Goal: Find specific page/section: Find specific page/section

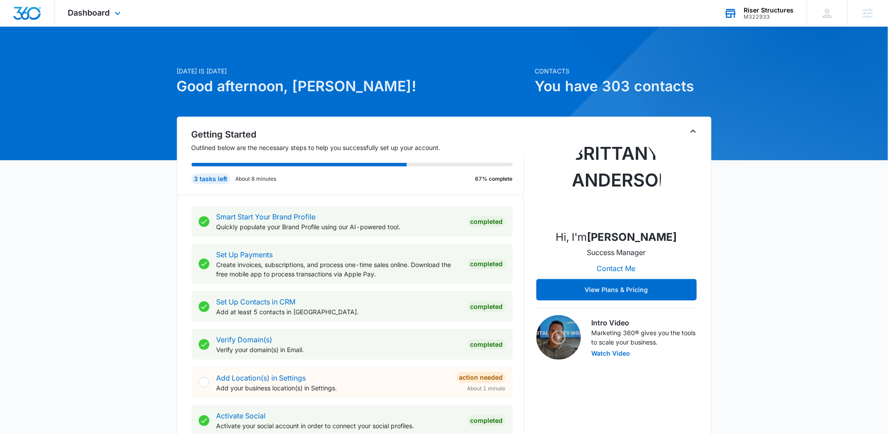
click at [763, 16] on div "M322933" at bounding box center [769, 17] width 50 height 6
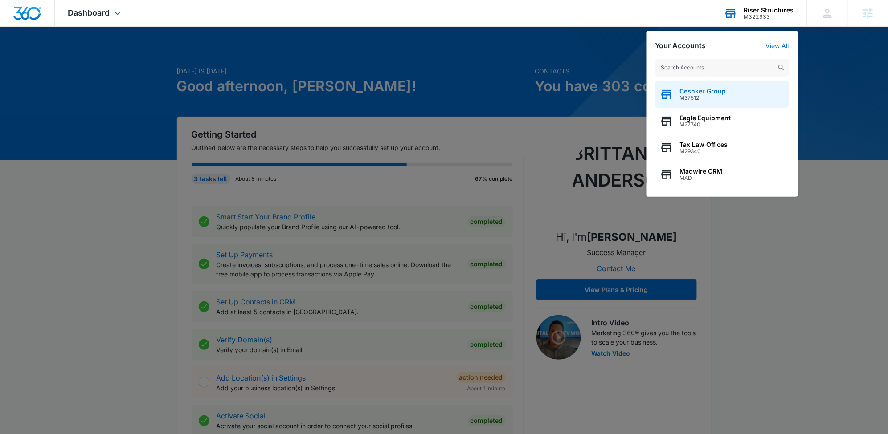
click at [719, 94] on span "Ceshker Group" at bounding box center [703, 91] width 46 height 7
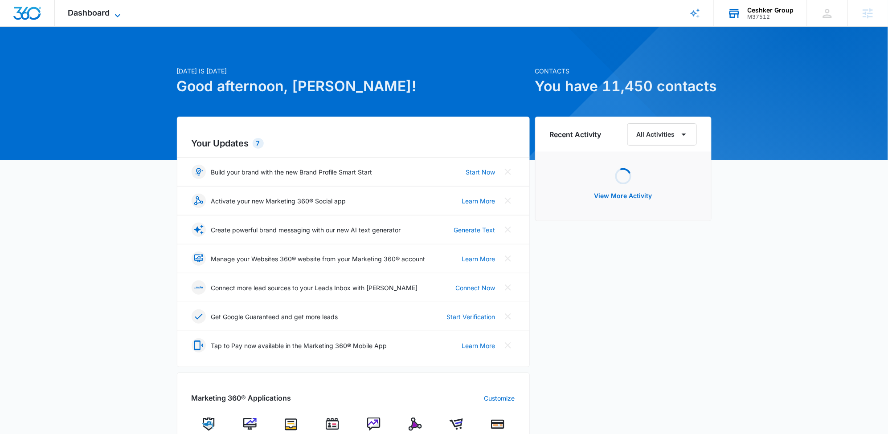
click at [116, 12] on icon at bounding box center [117, 15] width 11 height 11
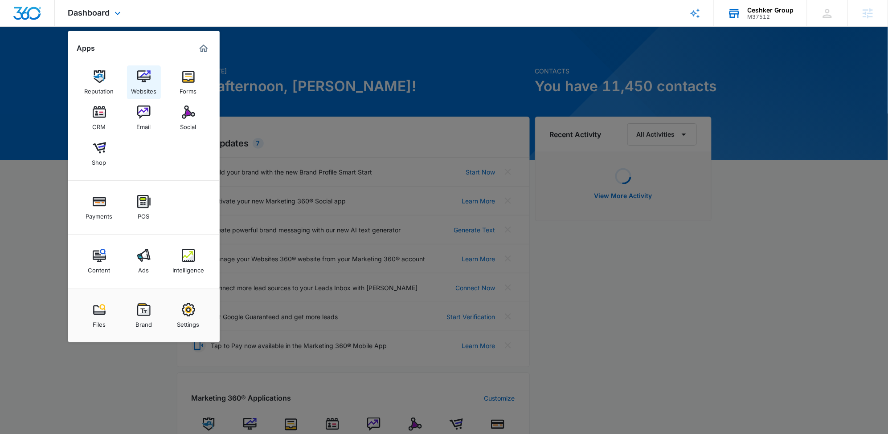
click at [145, 86] on div "Websites" at bounding box center [143, 89] width 25 height 12
